Goal: Transaction & Acquisition: Obtain resource

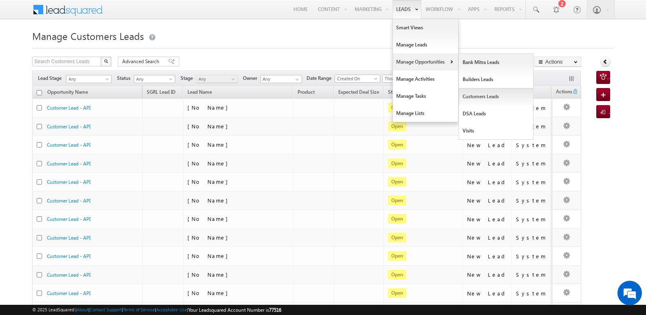
click at [482, 98] on link "Customers Leads" at bounding box center [496, 96] width 75 height 17
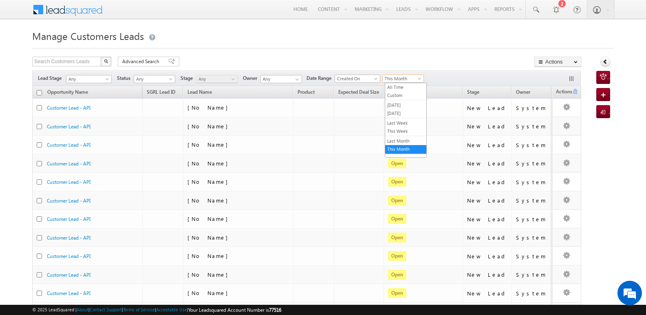
click at [414, 80] on span "This Month" at bounding box center [402, 78] width 39 height 7
click at [401, 114] on link "[DATE]" at bounding box center [405, 113] width 41 height 7
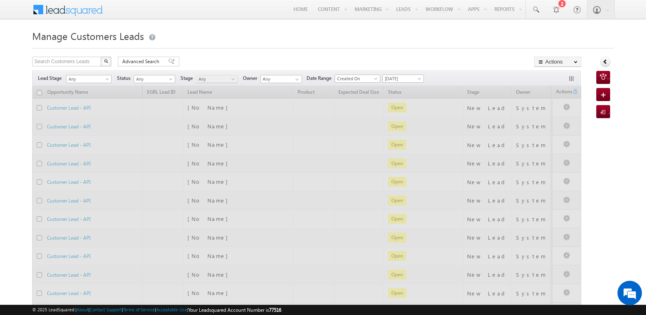
click at [453, 55] on div "Manage Customers Leads Search Customers Leads X 6334 results found Advanced Sea…" at bounding box center [323, 317] width 582 height 580
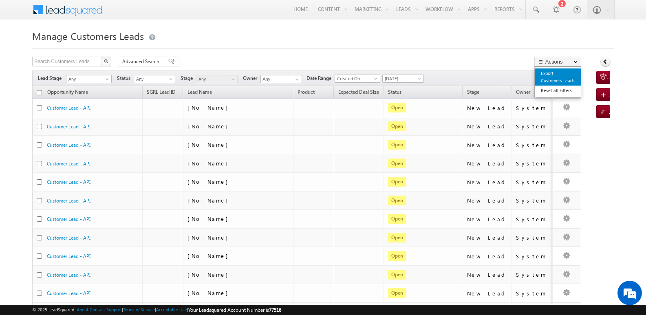
click at [545, 76] on link "Export Customers Leads" at bounding box center [558, 76] width 46 height 17
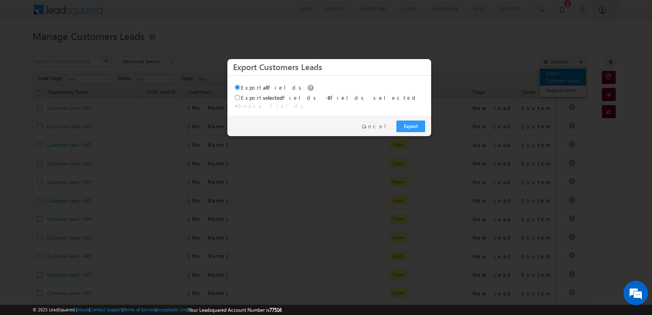
click at [548, 74] on div at bounding box center [326, 157] width 652 height 315
click at [415, 121] on link "Export" at bounding box center [411, 126] width 29 height 11
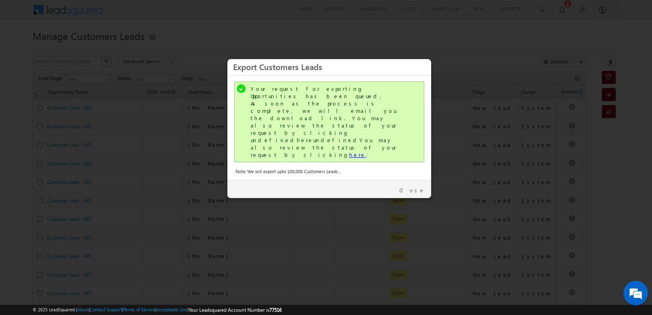
click at [349, 151] on link "here" at bounding box center [357, 154] width 17 height 7
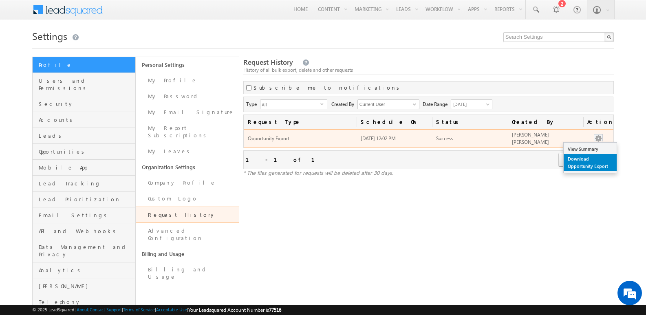
click at [586, 164] on link "Download Opportunity Export" at bounding box center [590, 162] width 53 height 17
